Goal: Task Accomplishment & Management: Complete application form

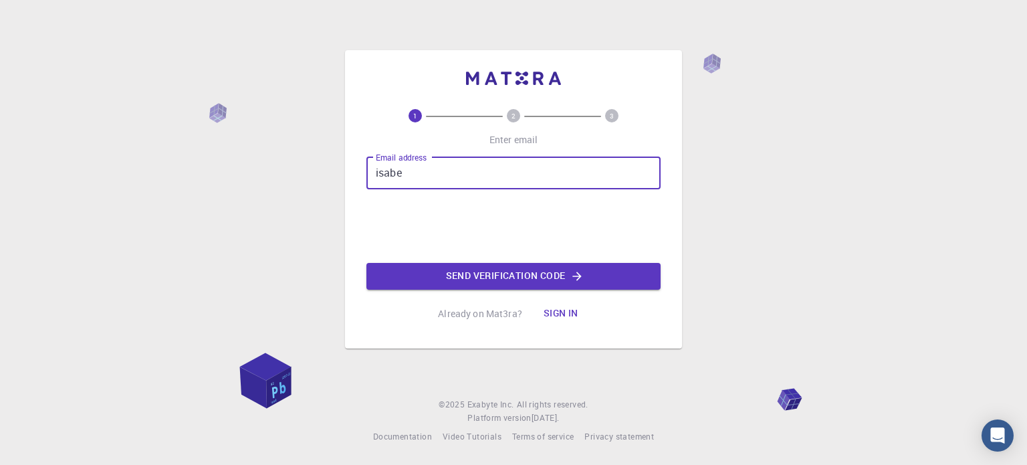
type input "[EMAIL_ADDRESS][DOMAIN_NAME]"
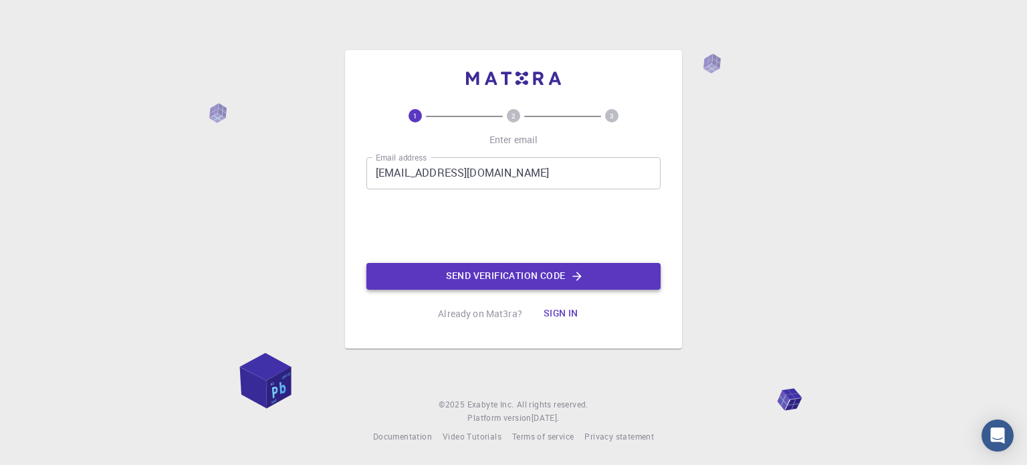
click at [470, 272] on button "Send verification code" at bounding box center [514, 276] width 294 height 27
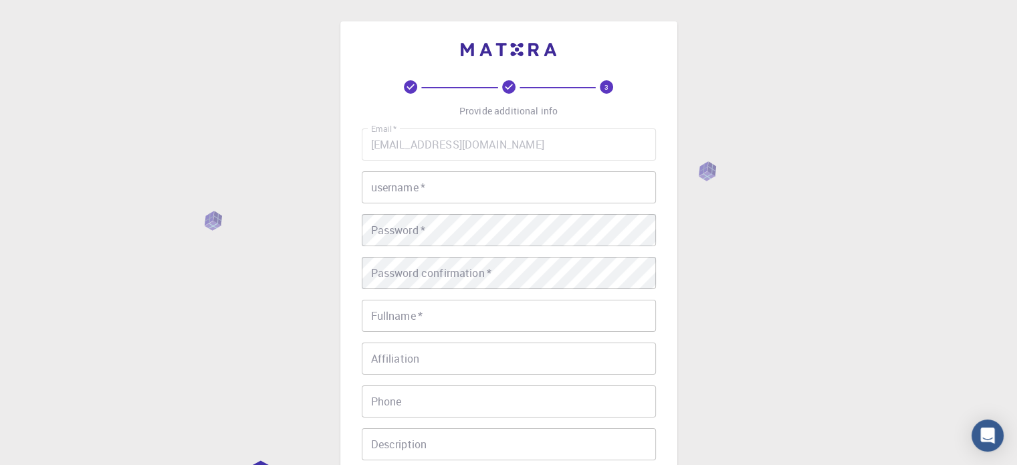
click at [421, 197] on input "username   *" at bounding box center [509, 187] width 294 height 32
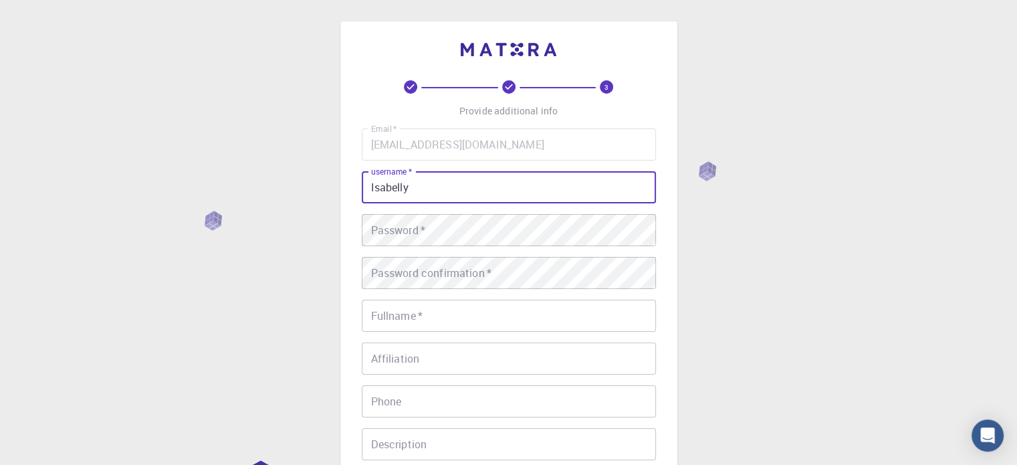
type input "Isabelly"
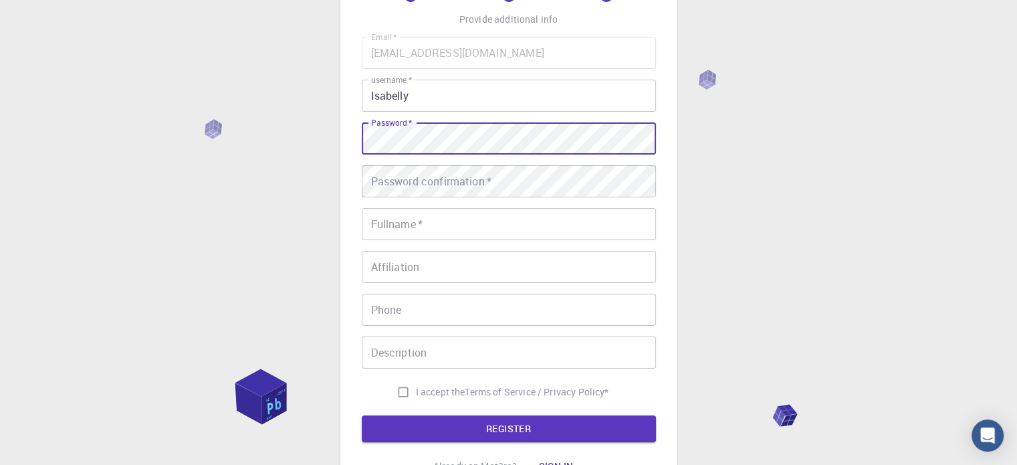
scroll to position [67, 0]
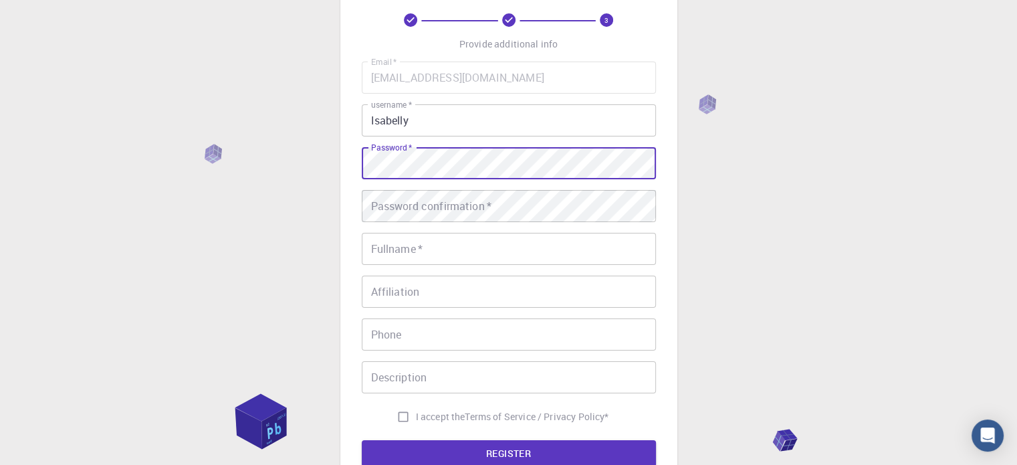
click at [417, 213] on div "Password confirmation   * Password confirmation   *" at bounding box center [509, 206] width 294 height 32
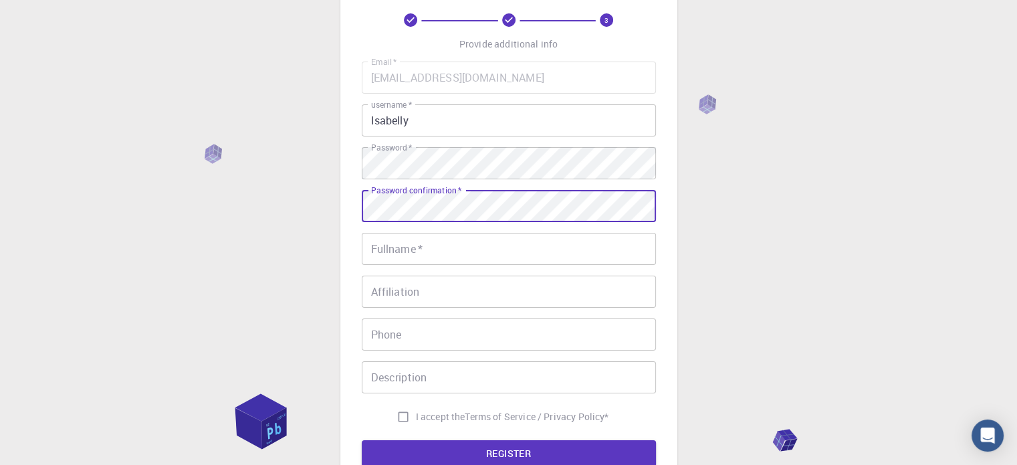
click at [423, 254] on div "Fullname   * Fullname   *" at bounding box center [509, 249] width 294 height 32
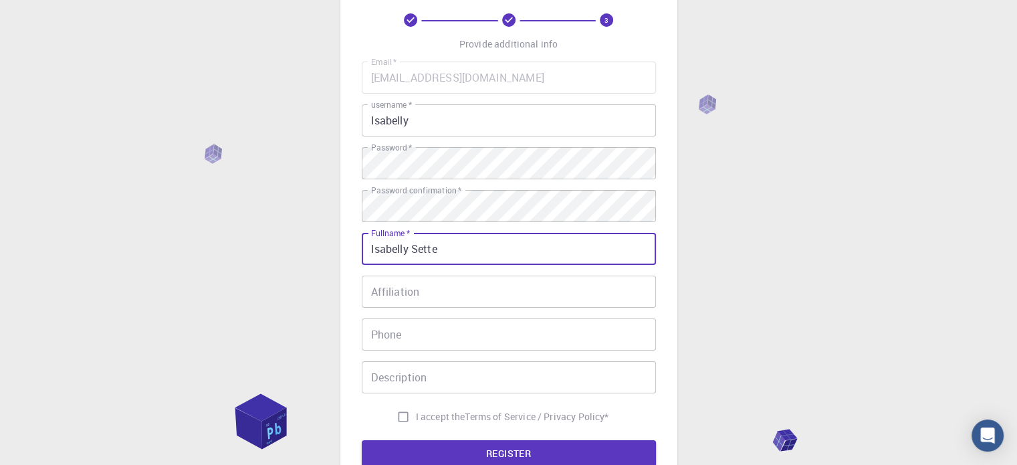
type input "Isabelly Sette"
click at [417, 331] on input "Phone" at bounding box center [509, 334] width 294 height 32
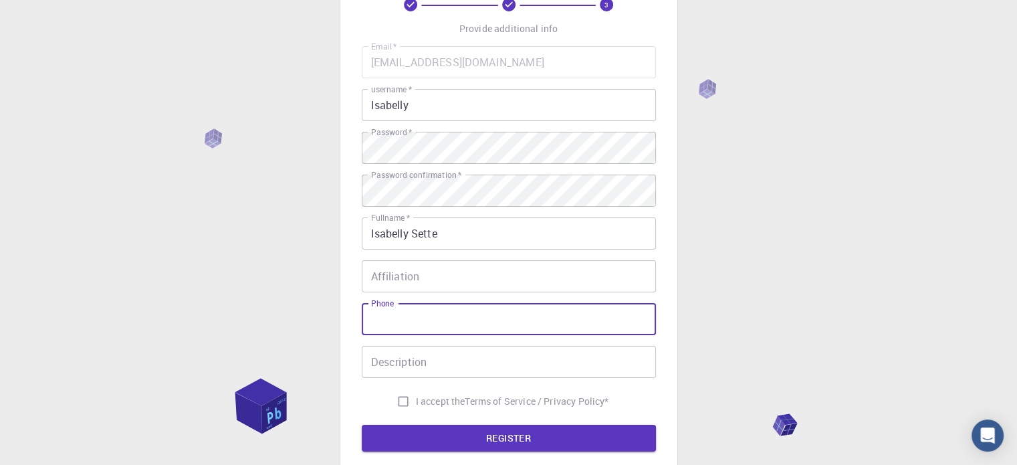
scroll to position [134, 0]
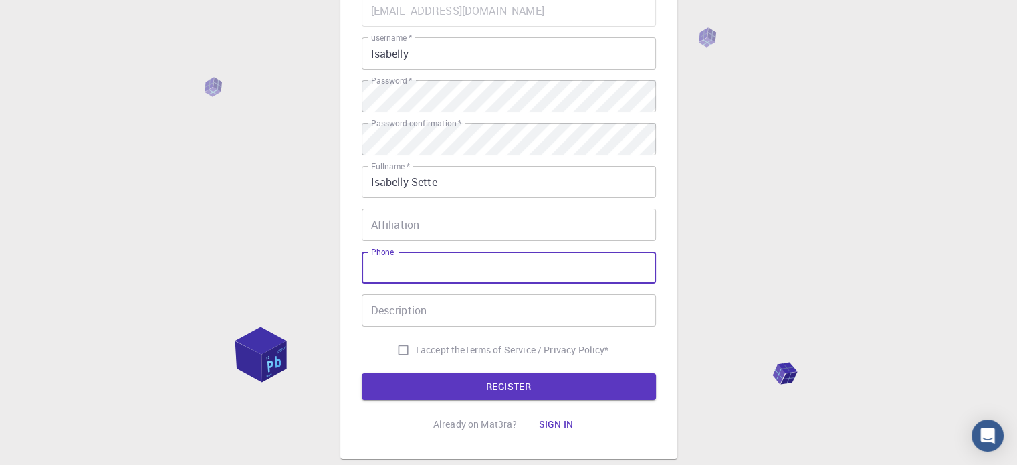
drag, startPoint x: 396, startPoint y: 355, endPoint x: 404, endPoint y: 363, distance: 11.4
click at [396, 355] on input "I accept the Terms of Service / Privacy Policy *" at bounding box center [403, 349] width 25 height 25
checkbox input "true"
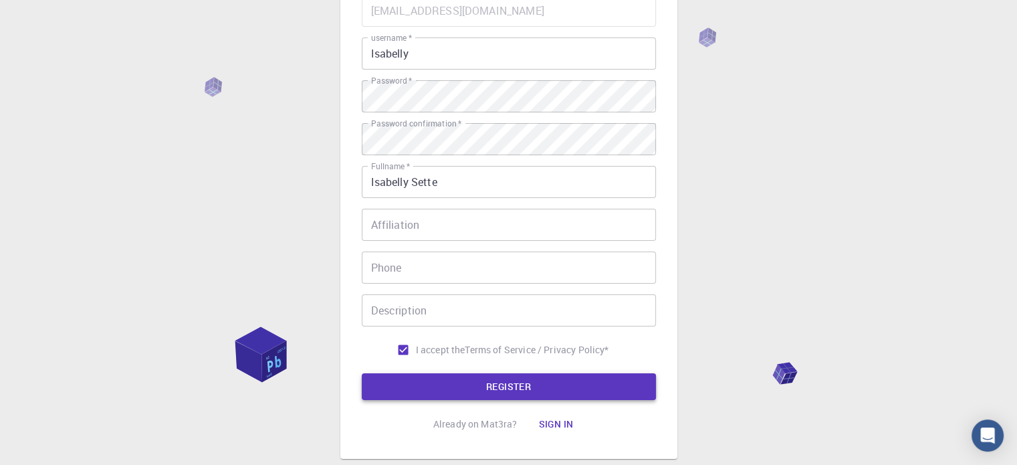
click at [429, 381] on button "REGISTER" at bounding box center [509, 386] width 294 height 27
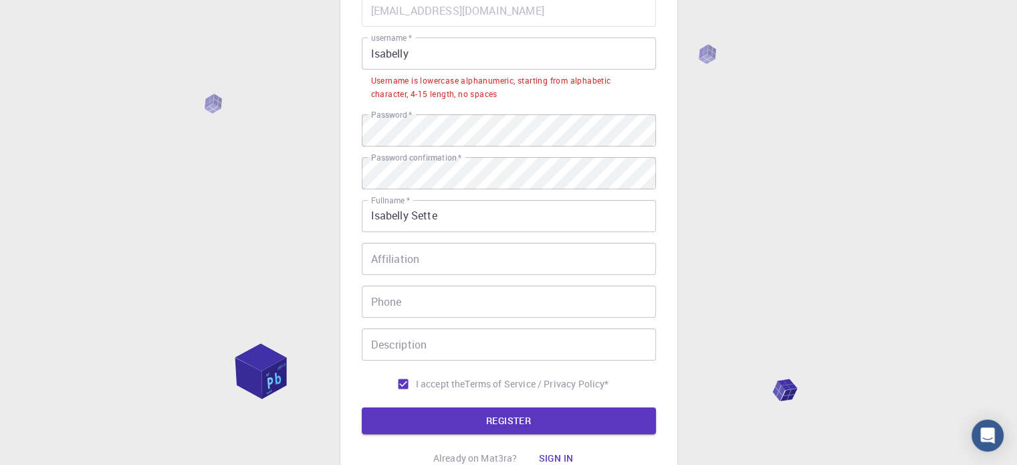
click at [427, 55] on input "Isabelly" at bounding box center [509, 53] width 294 height 32
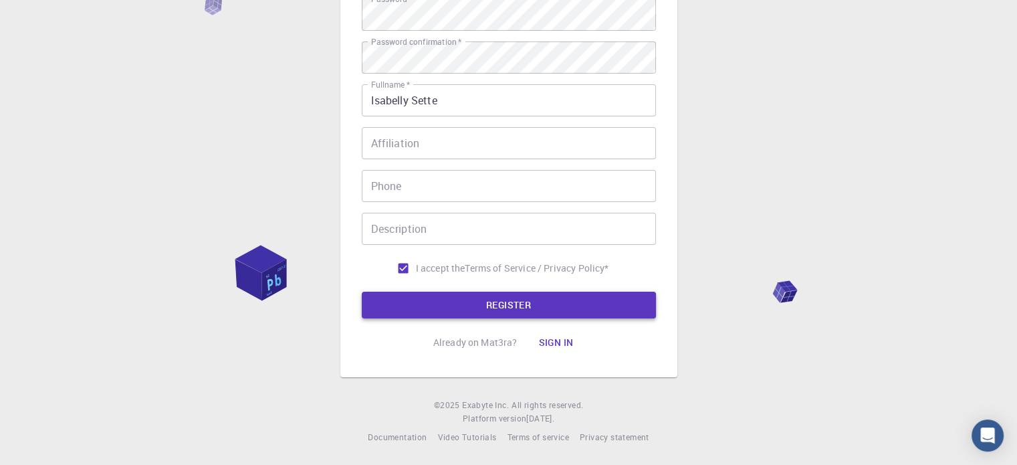
click at [482, 307] on button "REGISTER" at bounding box center [509, 305] width 294 height 27
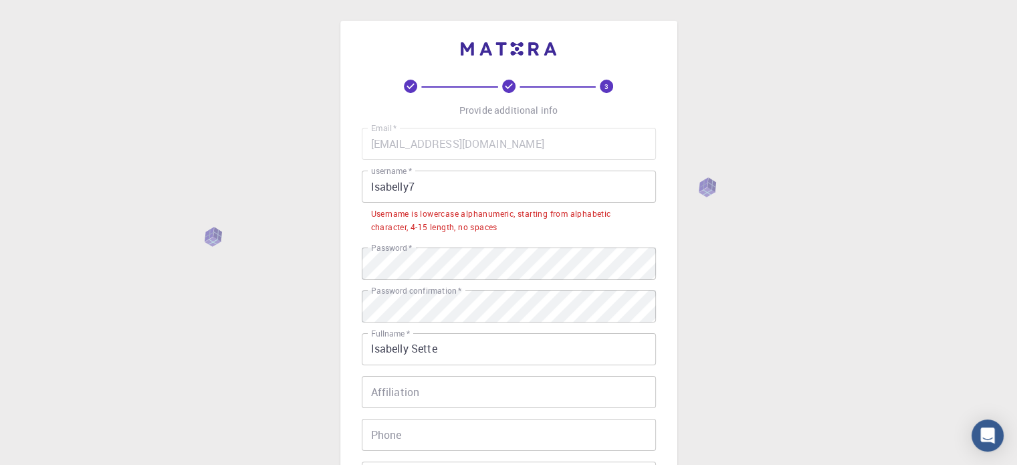
scroll to position [0, 0]
click at [427, 187] on input "Isabelly7" at bounding box center [509, 187] width 294 height 32
click at [373, 191] on input "Isabelly7" at bounding box center [509, 187] width 294 height 32
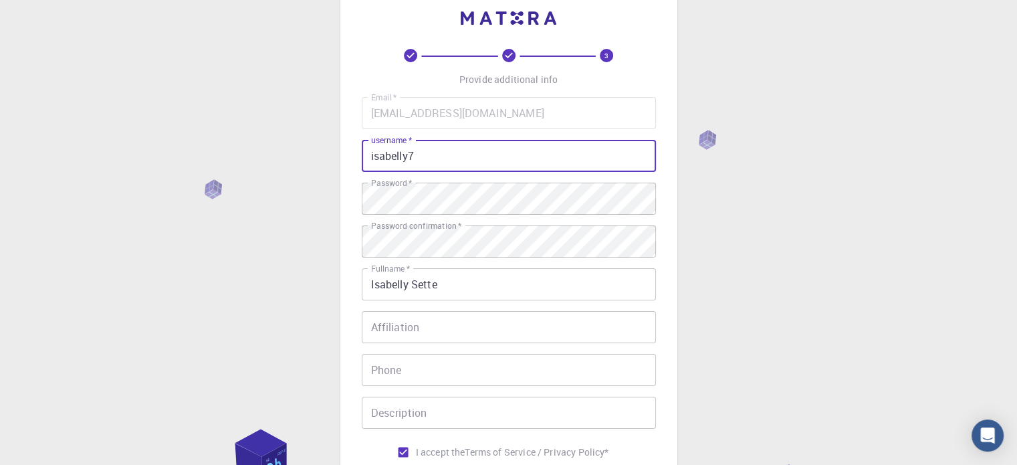
scroll to position [215, 0]
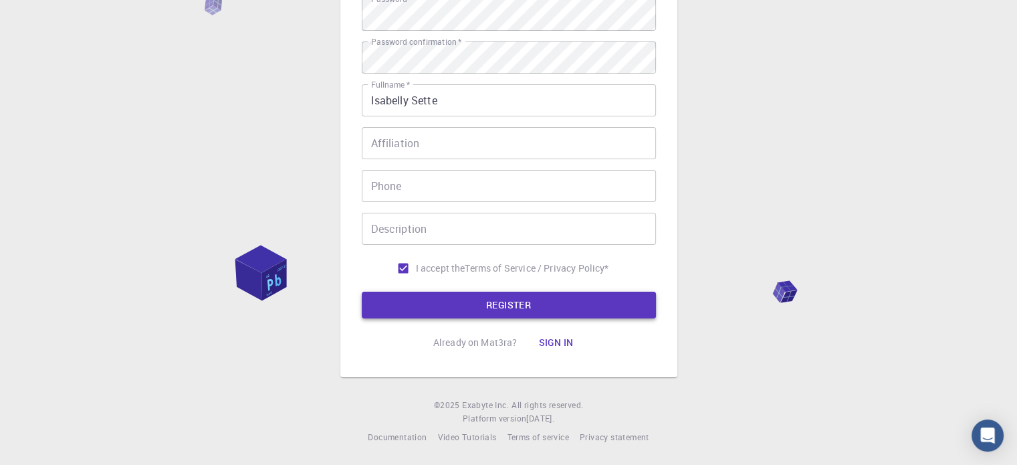
type input "isabelly7"
click at [538, 302] on button "REGISTER" at bounding box center [509, 305] width 294 height 27
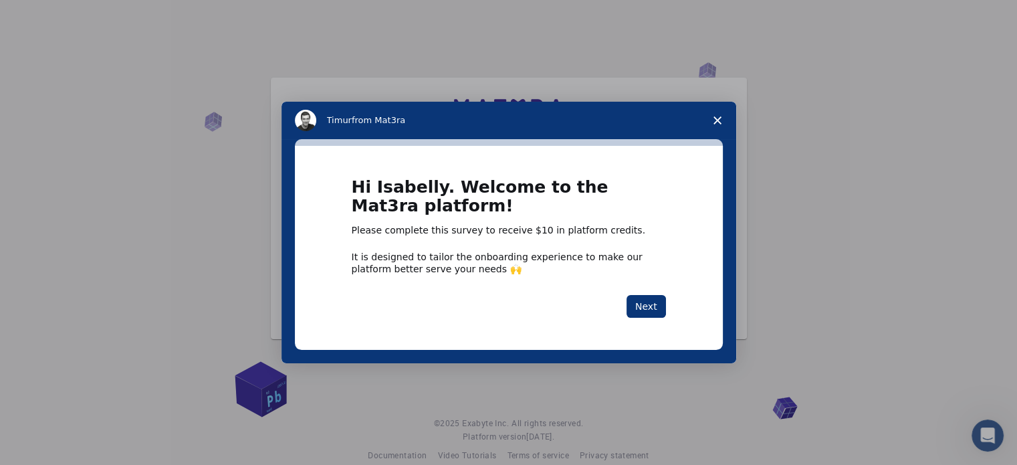
click at [718, 121] on polygon "Close survey" at bounding box center [718, 120] width 8 height 8
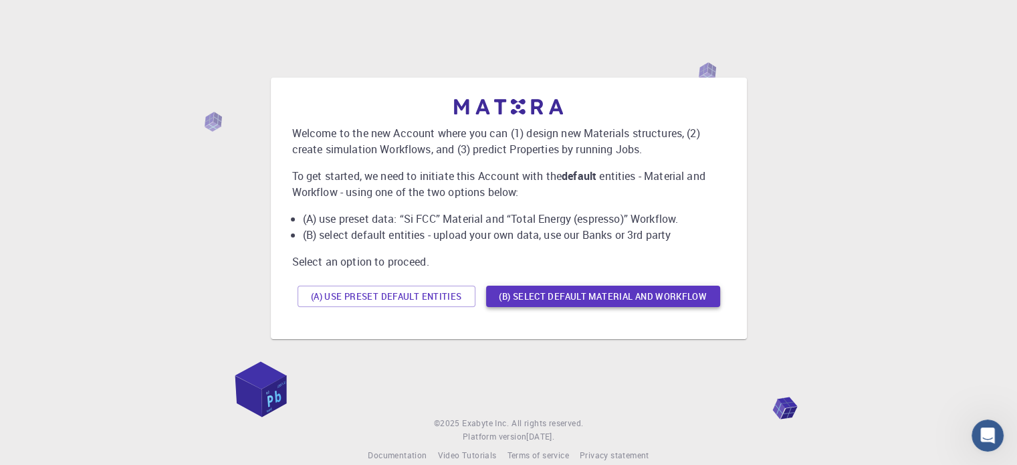
click at [519, 296] on button "(B) Select default material and workflow" at bounding box center [603, 296] width 234 height 21
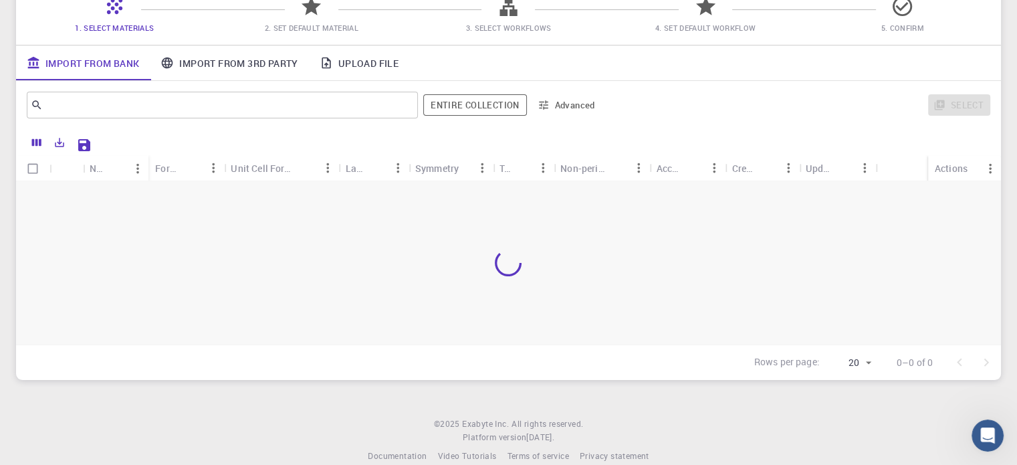
scroll to position [134, 0]
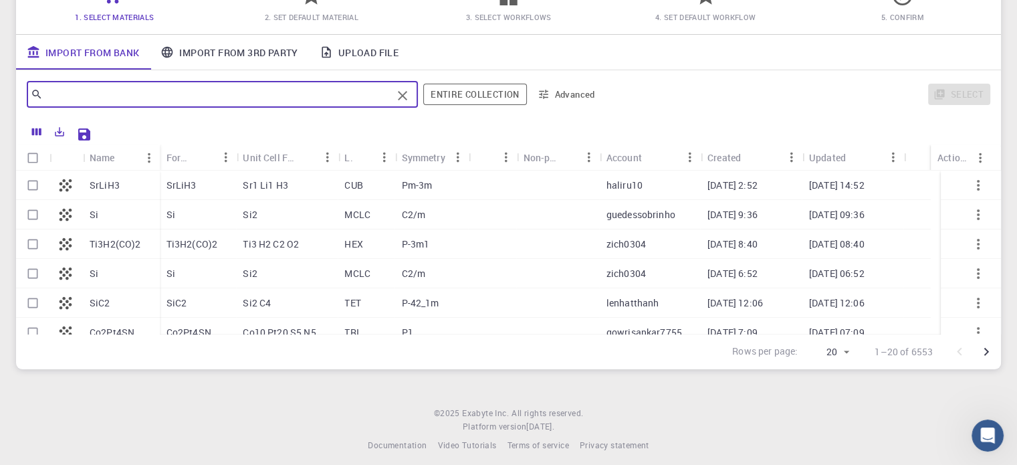
click at [290, 90] on input "text" at bounding box center [217, 94] width 349 height 19
type input "r"
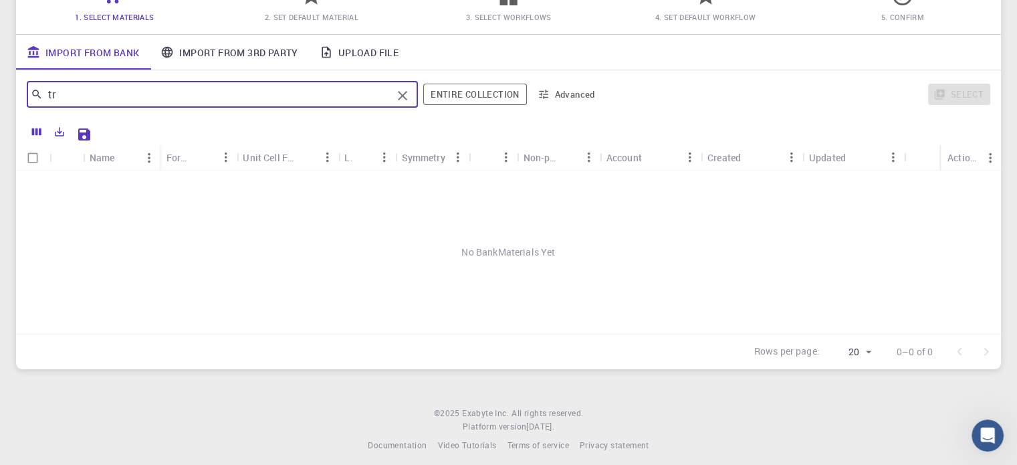
type input "t"
